Goal: Information Seeking & Learning: Learn about a topic

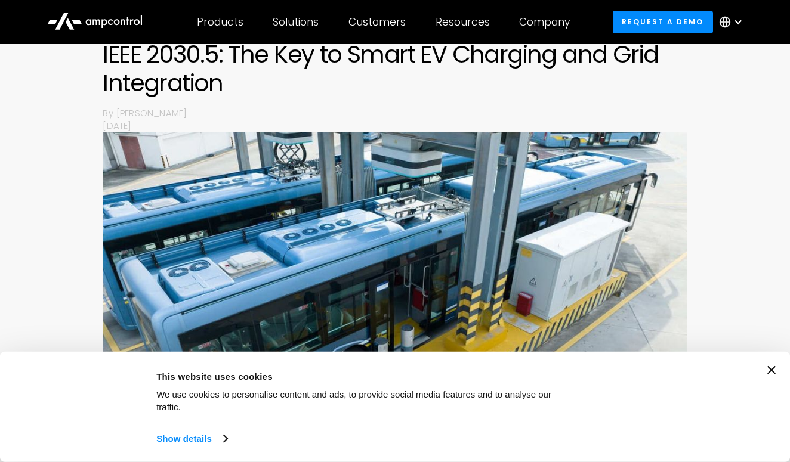
scroll to position [130, 0]
click at [771, 376] on div "Consent Details [#IABV2SETTINGS#] About This website uses cookies We use cookie…" at bounding box center [394, 407] width 761 height 82
click at [771, 371] on icon "Close banner" at bounding box center [771, 370] width 8 height 8
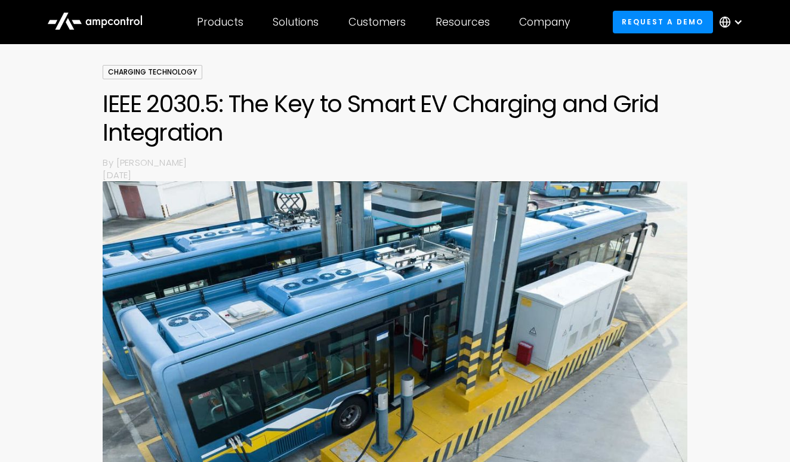
scroll to position [87, 0]
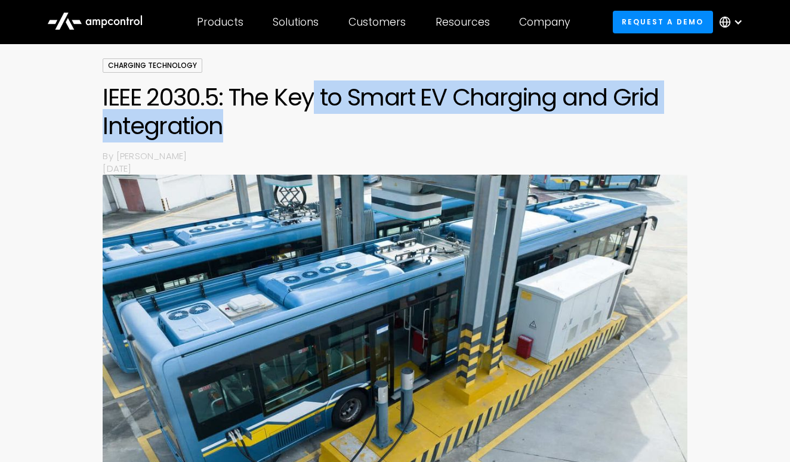
drag, startPoint x: 308, startPoint y: 97, endPoint x: 415, endPoint y: 133, distance: 113.4
click at [415, 133] on h1 "IEEE 2030.5: The Key to Smart EV Charging and Grid Integration" at bounding box center [395, 111] width 584 height 57
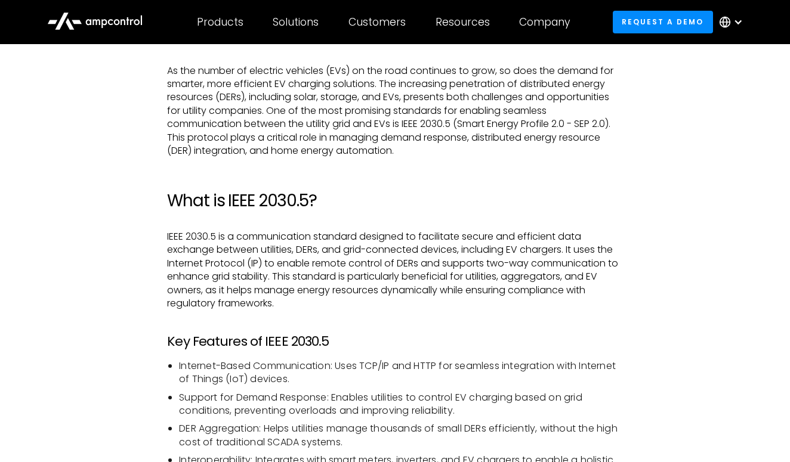
scroll to position [651, 0]
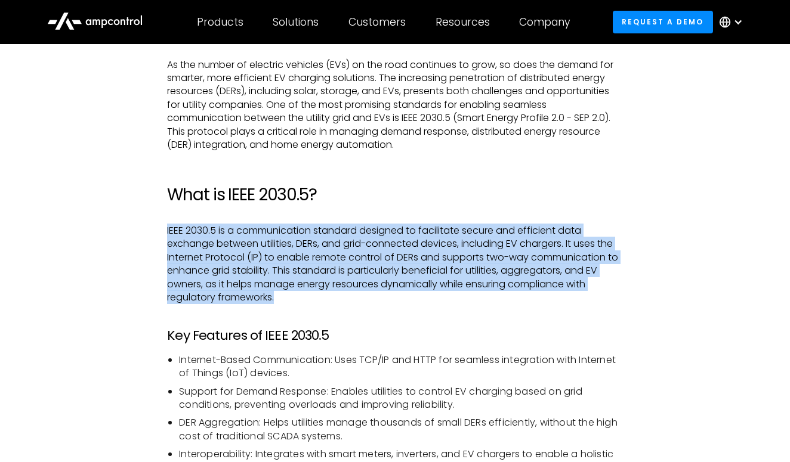
drag, startPoint x: 296, startPoint y: 300, endPoint x: 154, endPoint y: 230, distance: 158.2
copy p "IEEE 2030.5 is a communication standard designed to facilitate secure and effic…"
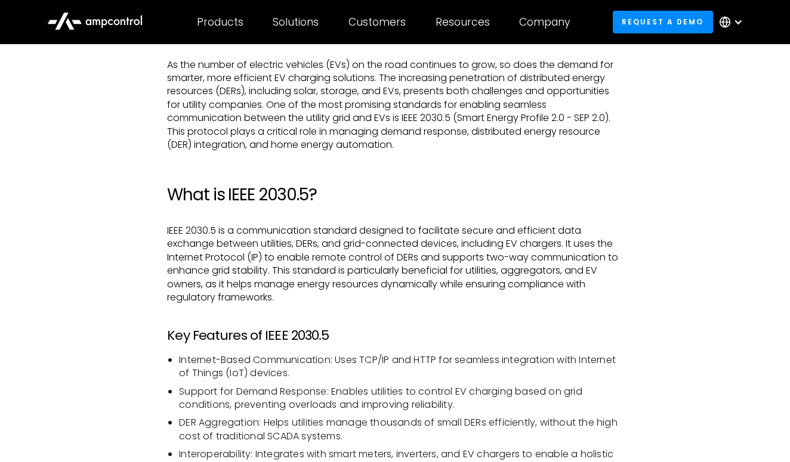
click at [432, 328] on h3 "Key Features of IEEE 2030.5" at bounding box center [394, 336] width 455 height 16
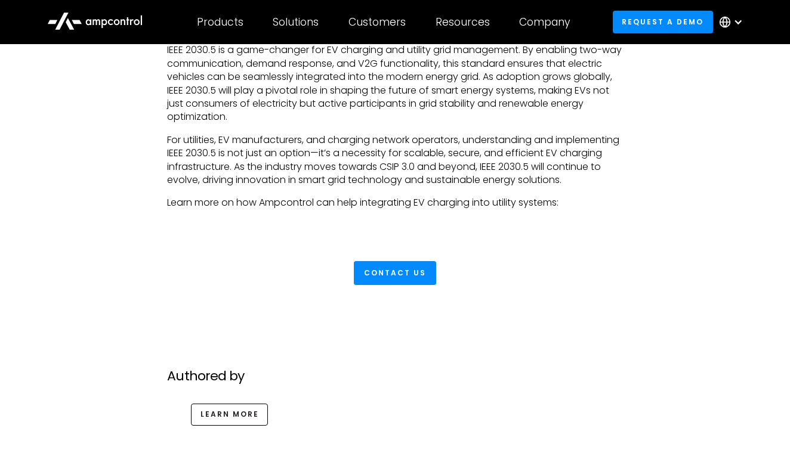
scroll to position [2761, 0]
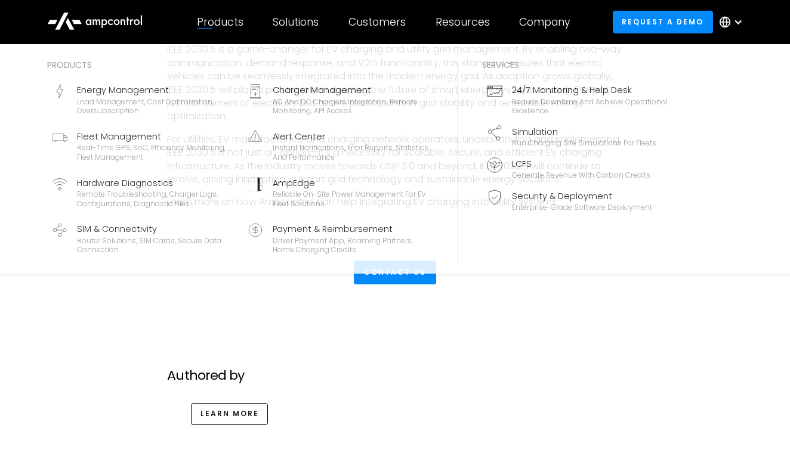
click at [235, 20] on div "Products" at bounding box center [220, 22] width 47 height 13
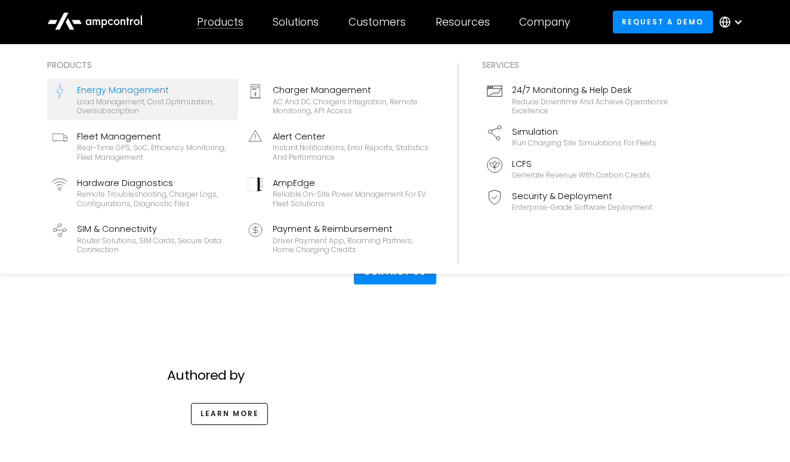
click at [139, 94] on div "Energy Management" at bounding box center [155, 90] width 156 height 13
